Goal: Task Accomplishment & Management: Complete application form

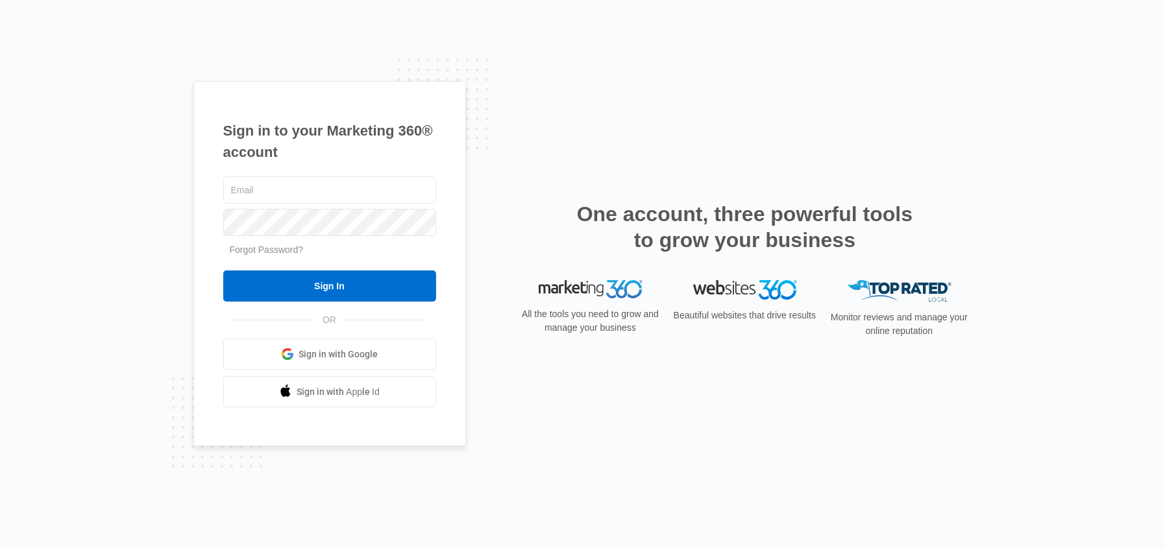
type input "[EMAIL_ADDRESS][DOMAIN_NAME]"
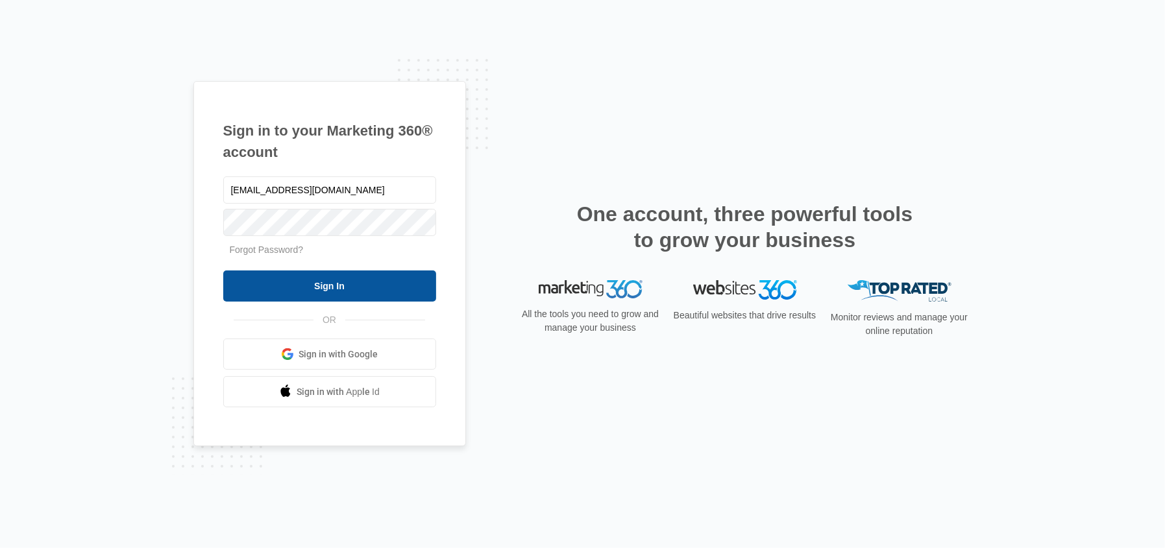
click at [322, 280] on input "Sign In" at bounding box center [329, 286] width 213 height 31
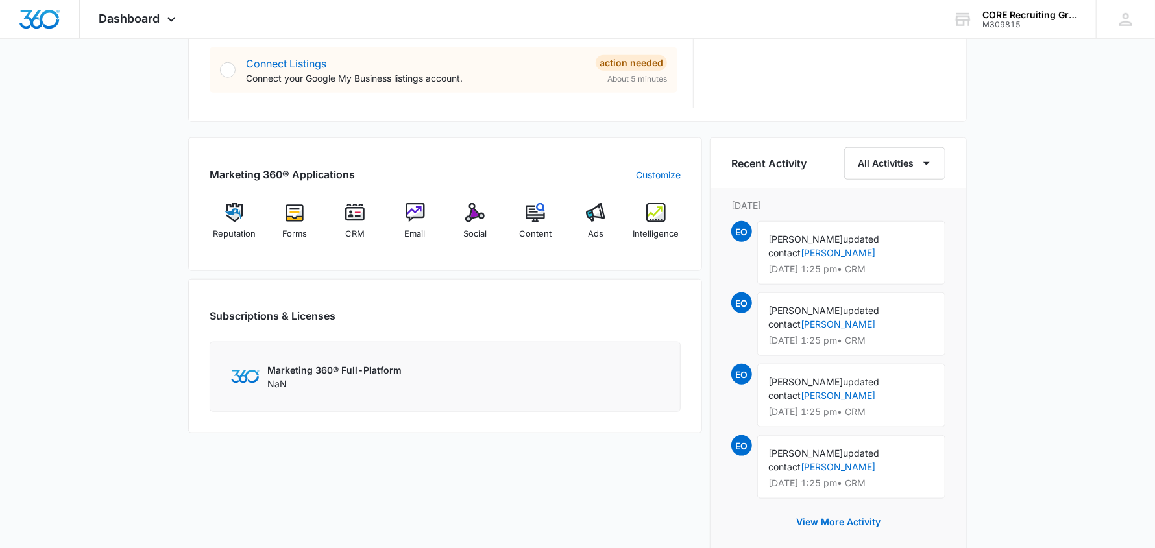
scroll to position [714, 0]
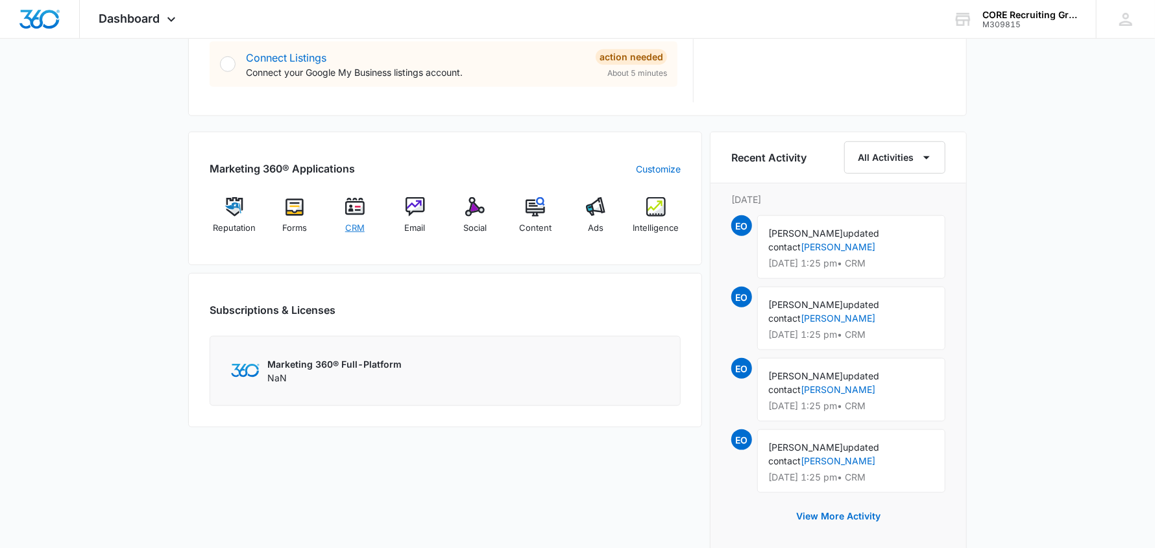
click at [361, 211] on img at bounding box center [354, 206] width 19 height 19
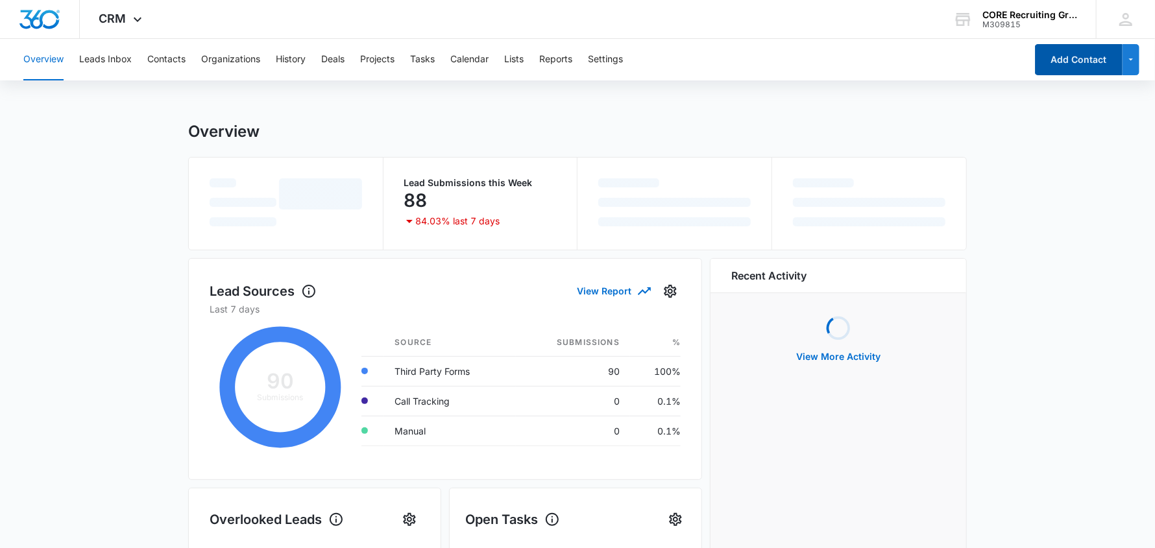
click at [1064, 58] on button "Add Contact" at bounding box center [1079, 59] width 88 height 31
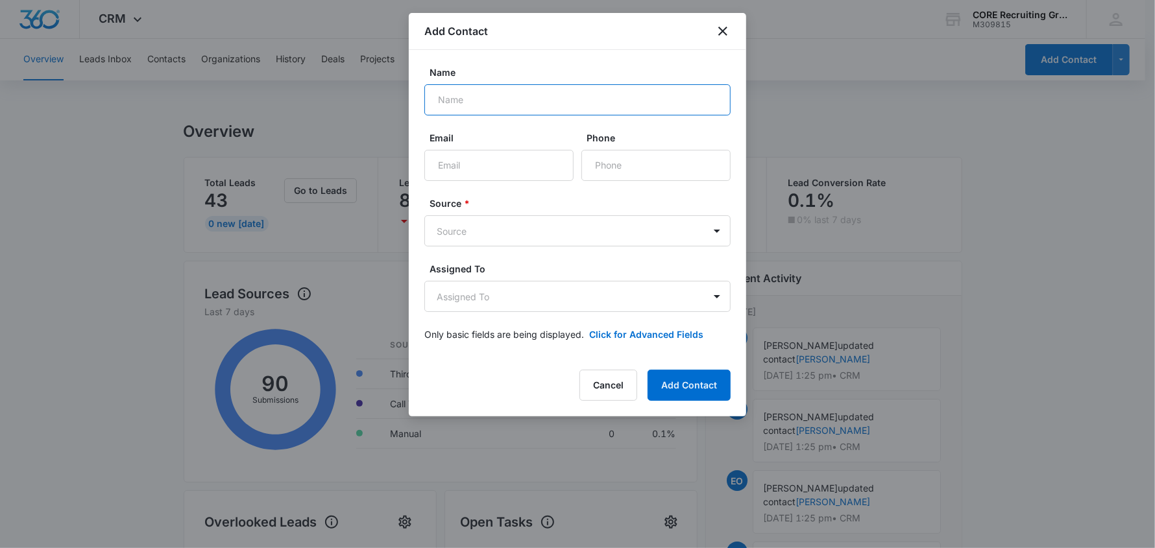
click at [474, 99] on input "Name" at bounding box center [577, 99] width 306 height 31
type input "[PERSON_NAME]"
click at [492, 161] on input "Email" at bounding box center [498, 165] width 149 height 31
paste input "send [PERSON_NAME] an email that talks about Core Career advisors and privides …"
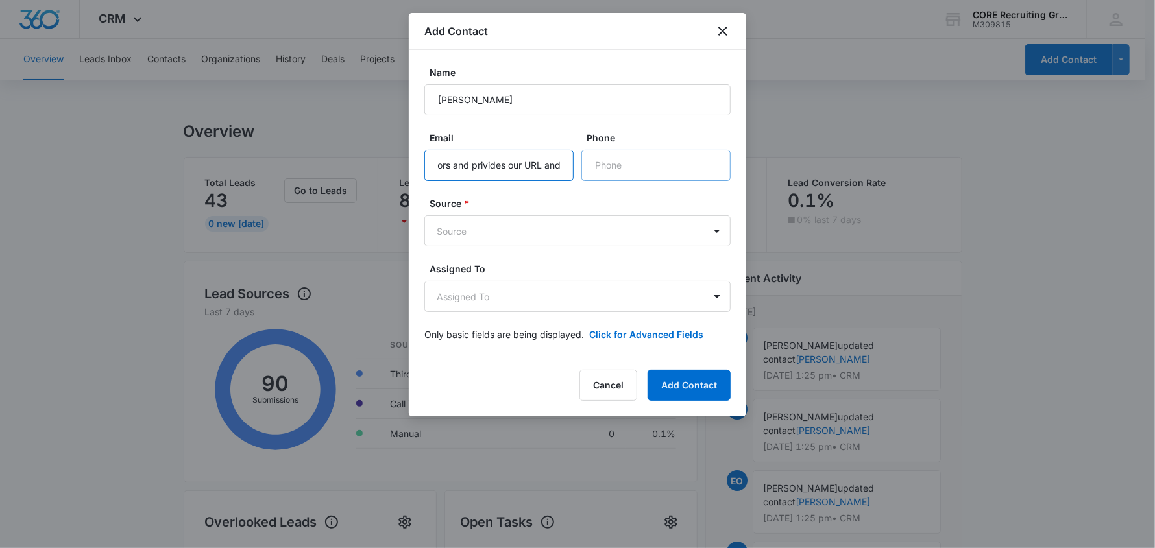
scroll to position [0, 285]
drag, startPoint x: 433, startPoint y: 163, endPoint x: 688, endPoint y: 163, distance: 255.6
click at [688, 163] on div "Email send [PERSON_NAME] an email that talks about Core Career advisors and pri…" at bounding box center [577, 156] width 306 height 50
drag, startPoint x: 433, startPoint y: 159, endPoint x: 679, endPoint y: 163, distance: 245.9
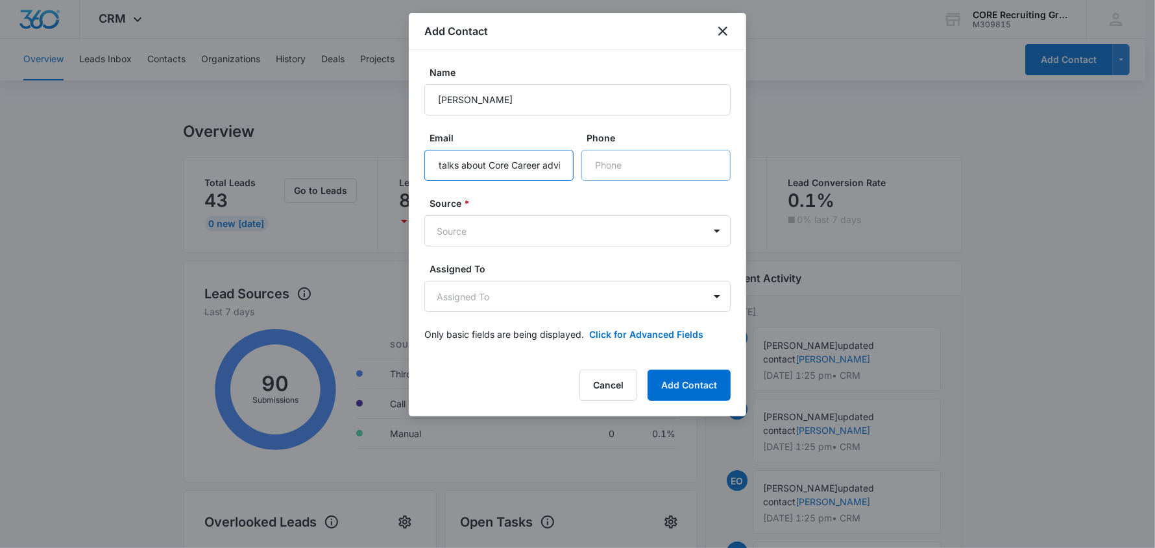
click at [679, 163] on div "Email send [PERSON_NAME] an email that talks about Core Career advisors and pri…" at bounding box center [577, 156] width 306 height 50
type input "send [PERSON_NAME] an email that talks about"
drag, startPoint x: 571, startPoint y: 164, endPoint x: 302, endPoint y: 160, distance: 268.6
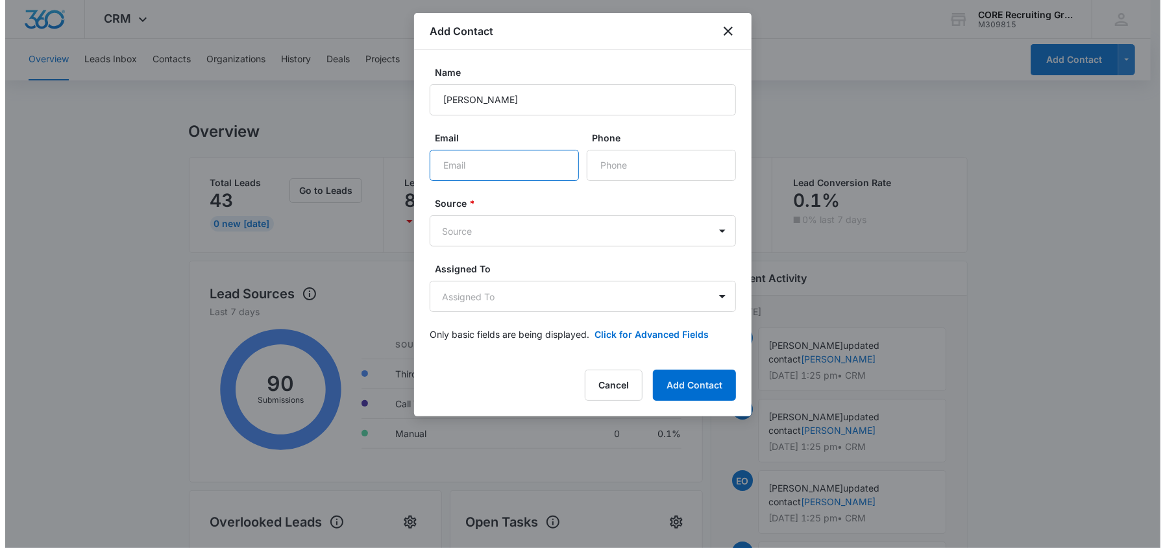
scroll to position [0, 0]
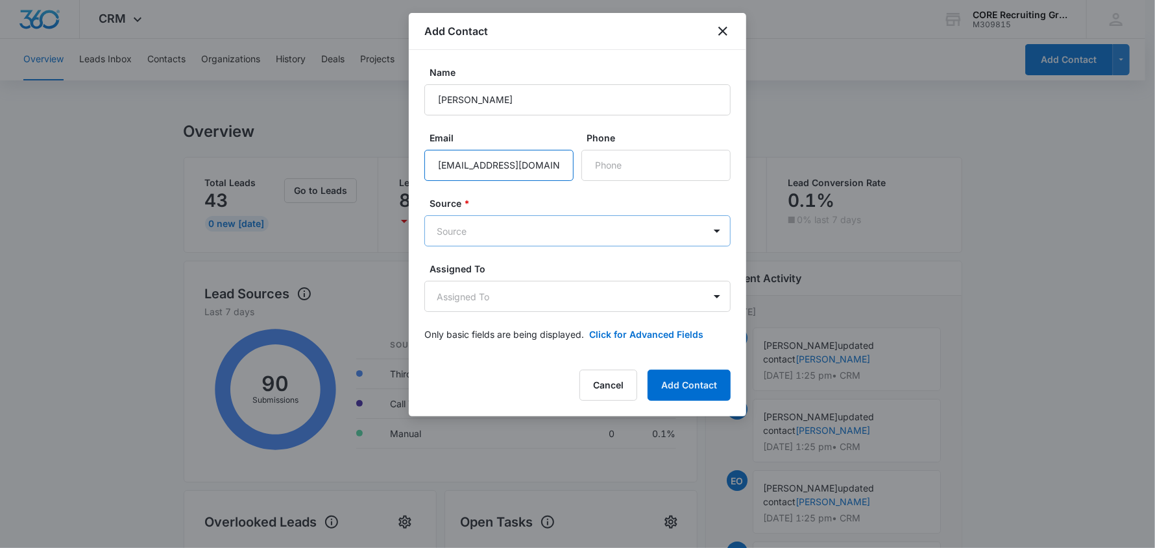
type input "[EMAIL_ADDRESS][DOMAIN_NAME]"
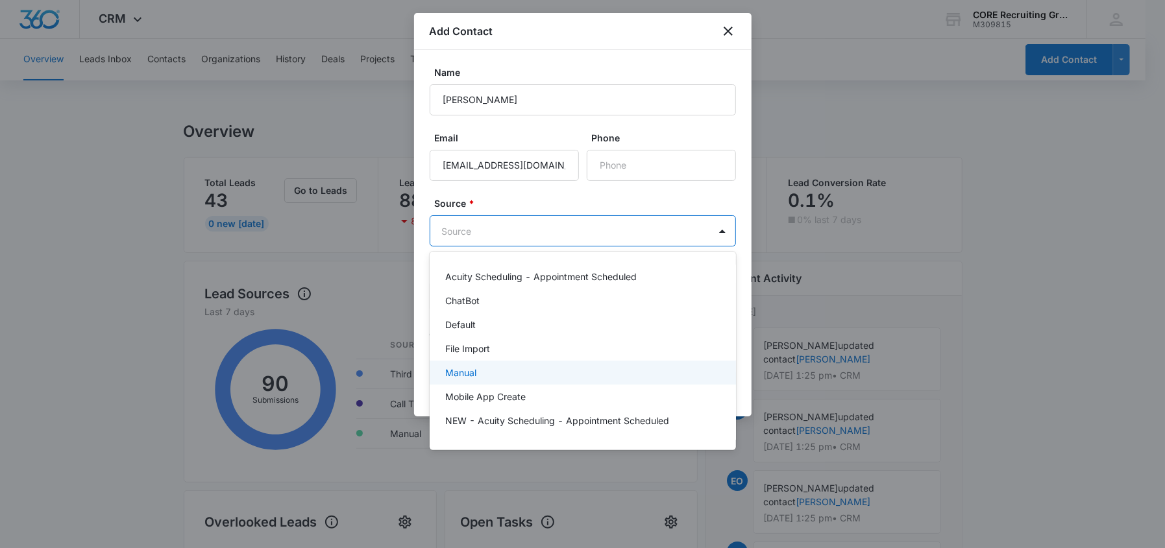
click at [513, 368] on div "Manual" at bounding box center [581, 373] width 272 height 14
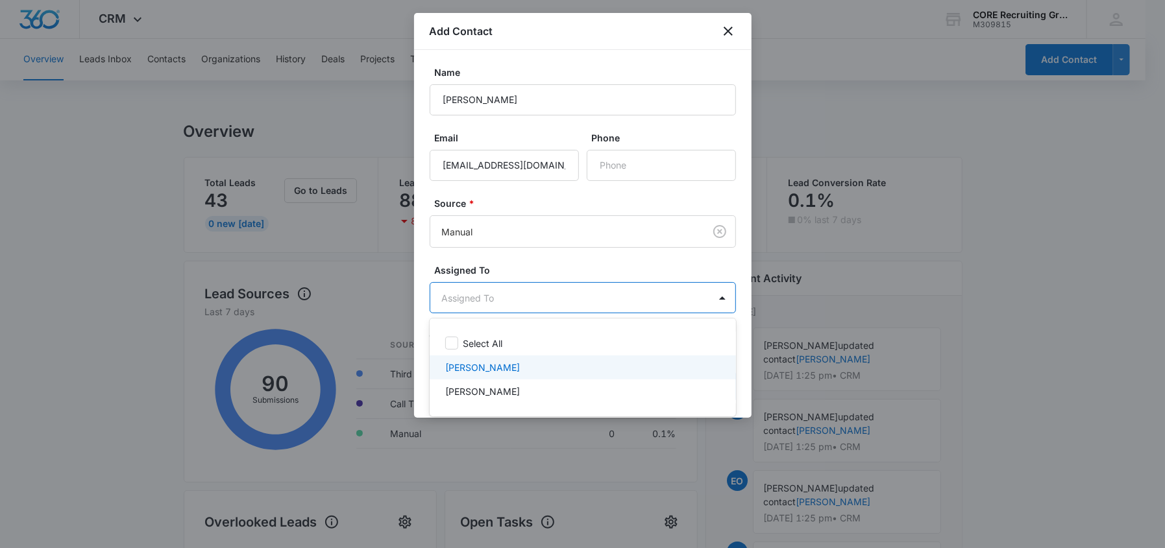
click at [490, 366] on p "[PERSON_NAME]" at bounding box center [482, 368] width 75 height 14
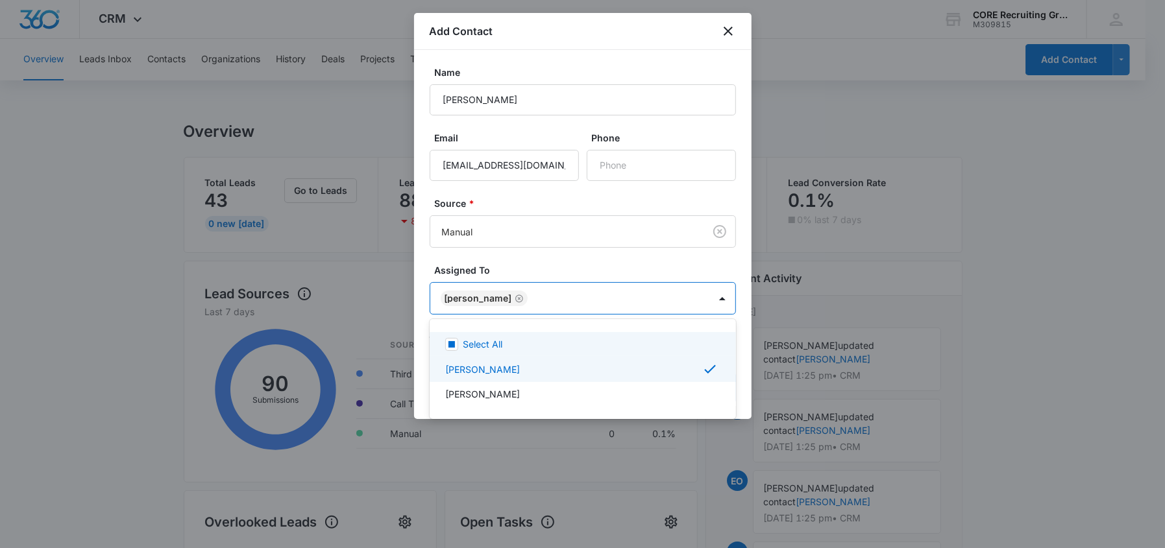
click at [658, 34] on div at bounding box center [582, 274] width 1165 height 548
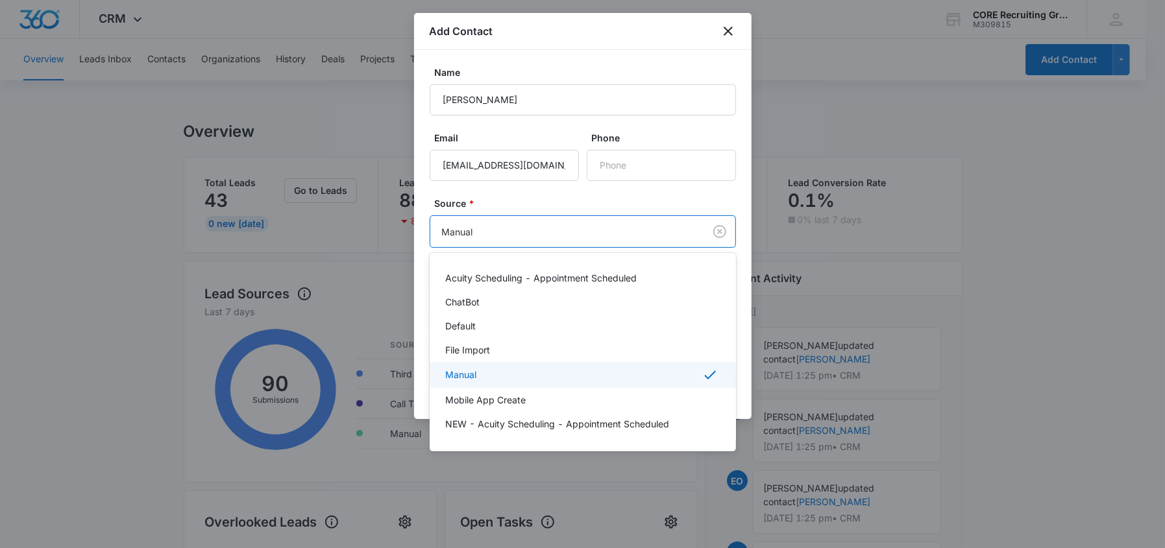
click at [540, 221] on body "CRM Apps Reputation Forms CRM Email Social Content Ads Intelligence Files Brand…" at bounding box center [582, 274] width 1165 height 548
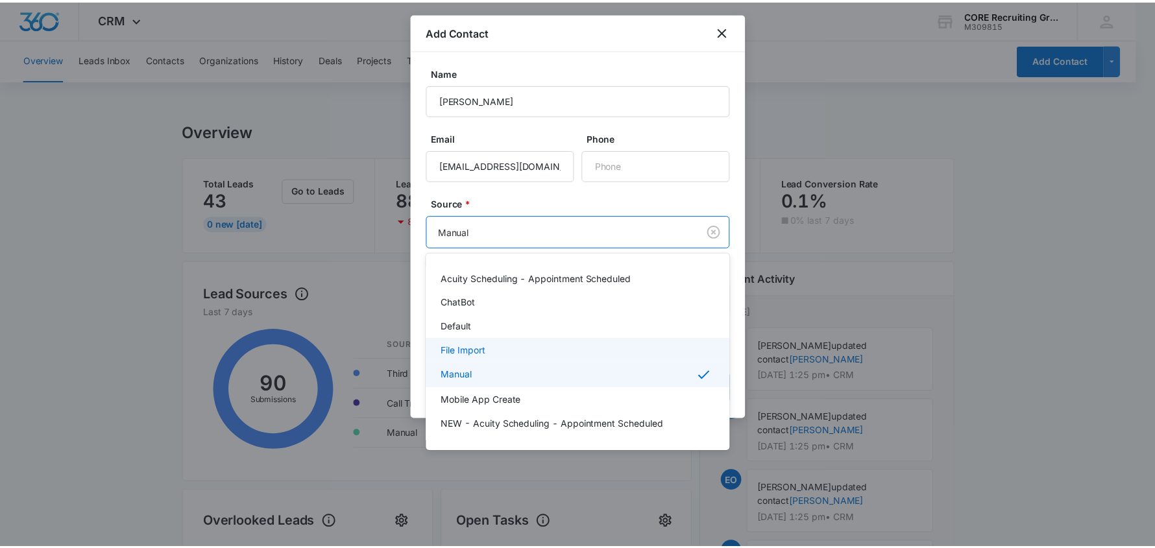
scroll to position [93, 0]
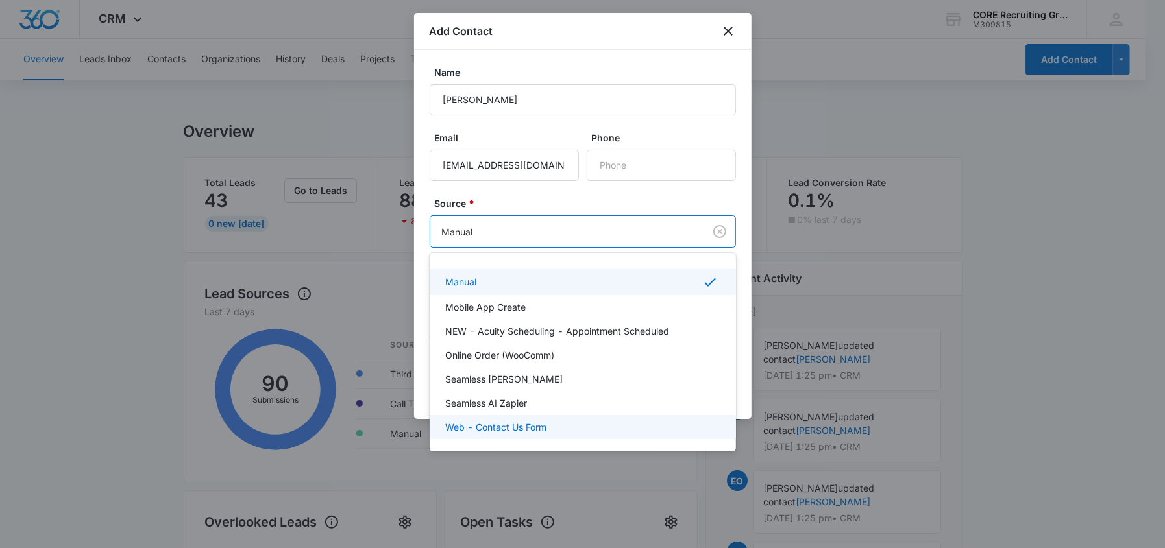
click at [573, 420] on div "Web - Contact Us Form" at bounding box center [581, 427] width 272 height 14
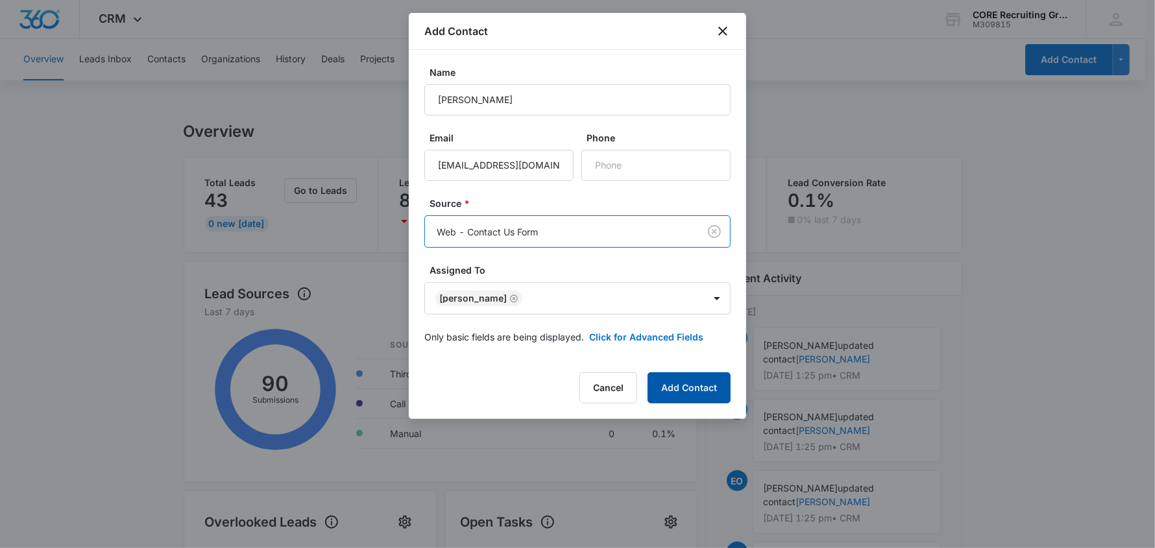
click at [696, 394] on button "Add Contact" at bounding box center [688, 387] width 83 height 31
